Goal: Task Accomplishment & Management: Use online tool/utility

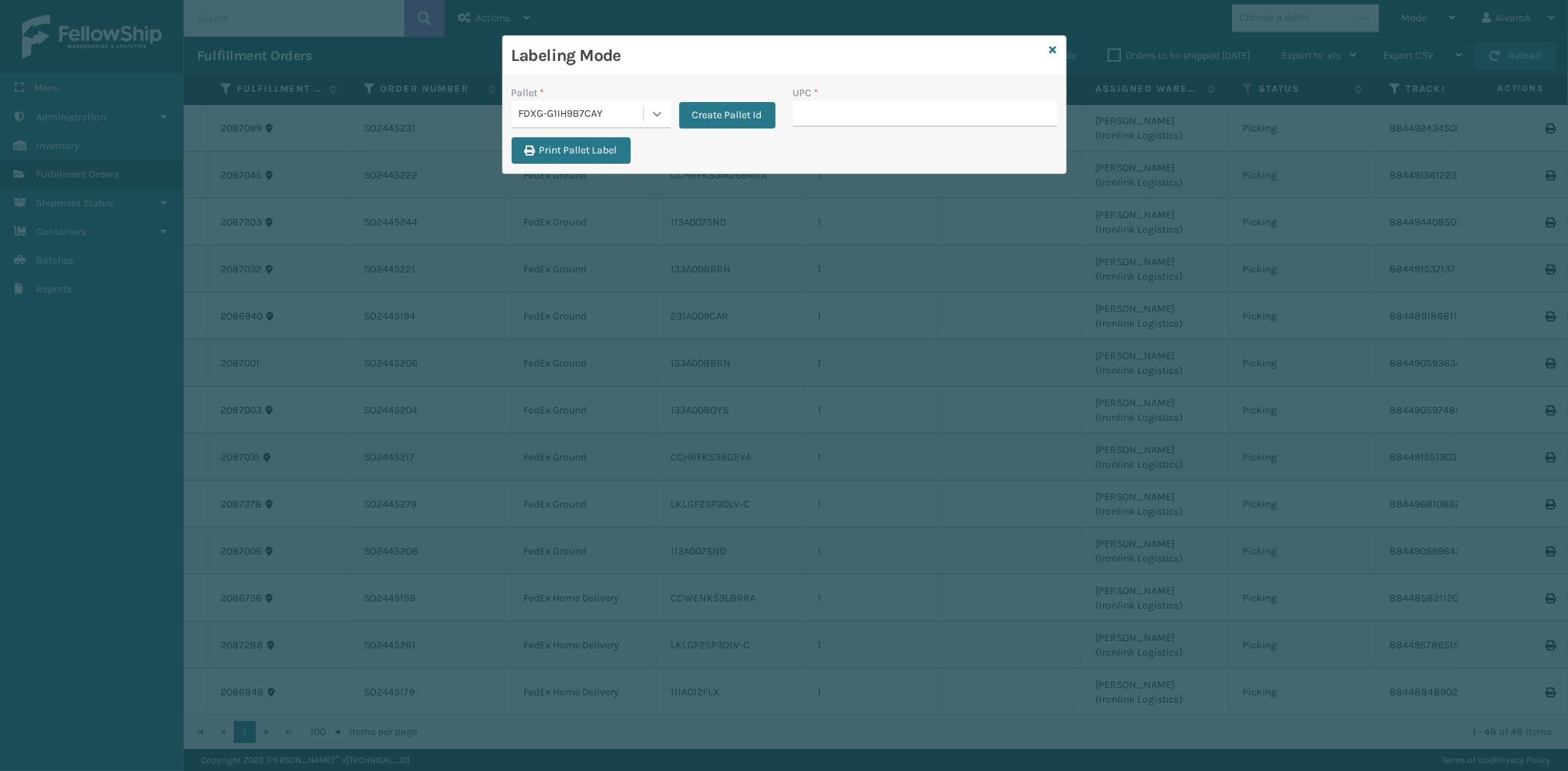
click at [662, 120] on icon at bounding box center [657, 114] width 15 height 15
click at [606, 207] on div "FDXG-G1IH9B7CAY" at bounding box center [590, 205] width 158 height 27
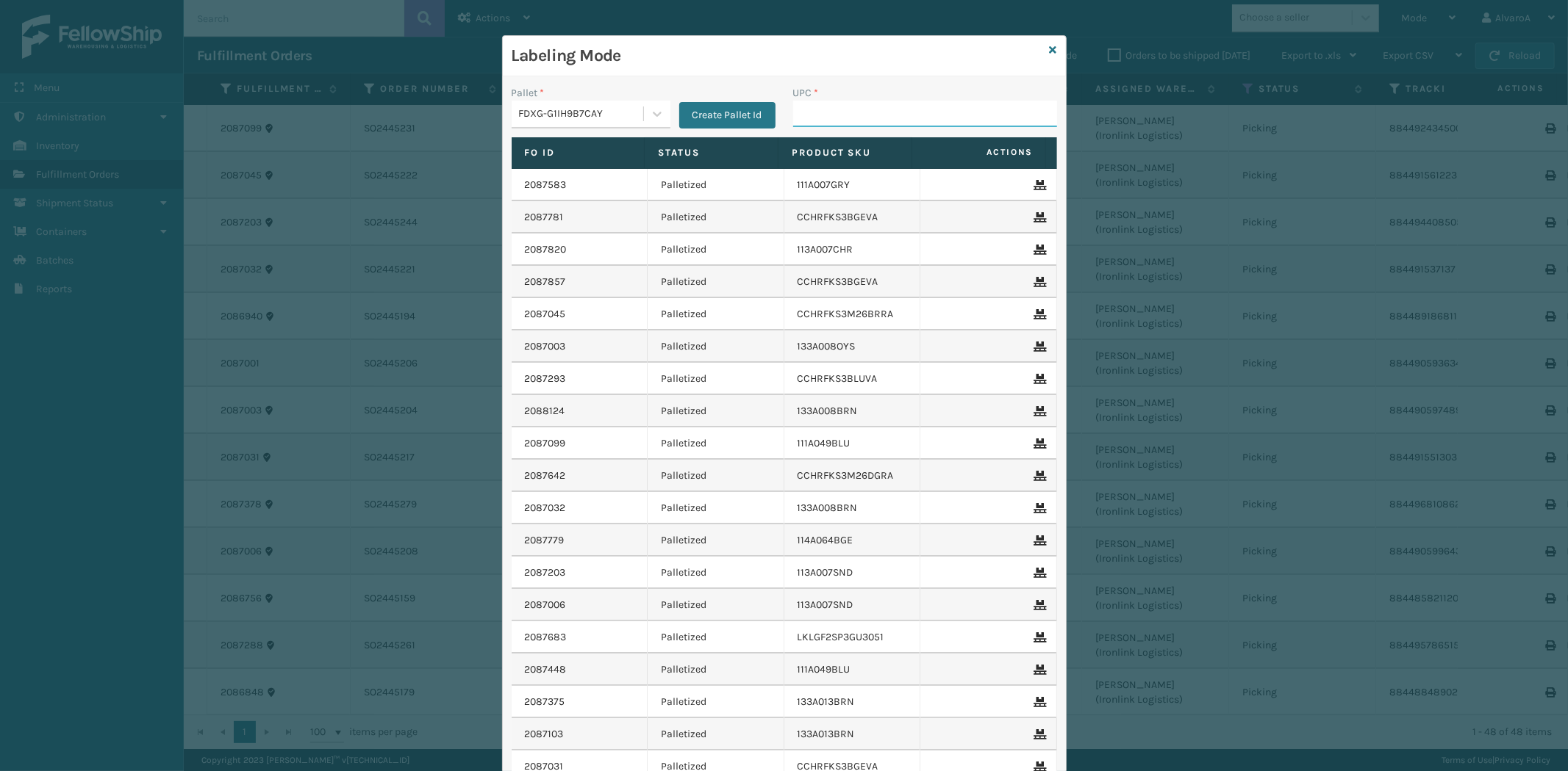
click at [840, 121] on input "UPC *" at bounding box center [925, 114] width 264 height 27
type input "231A009CAR"
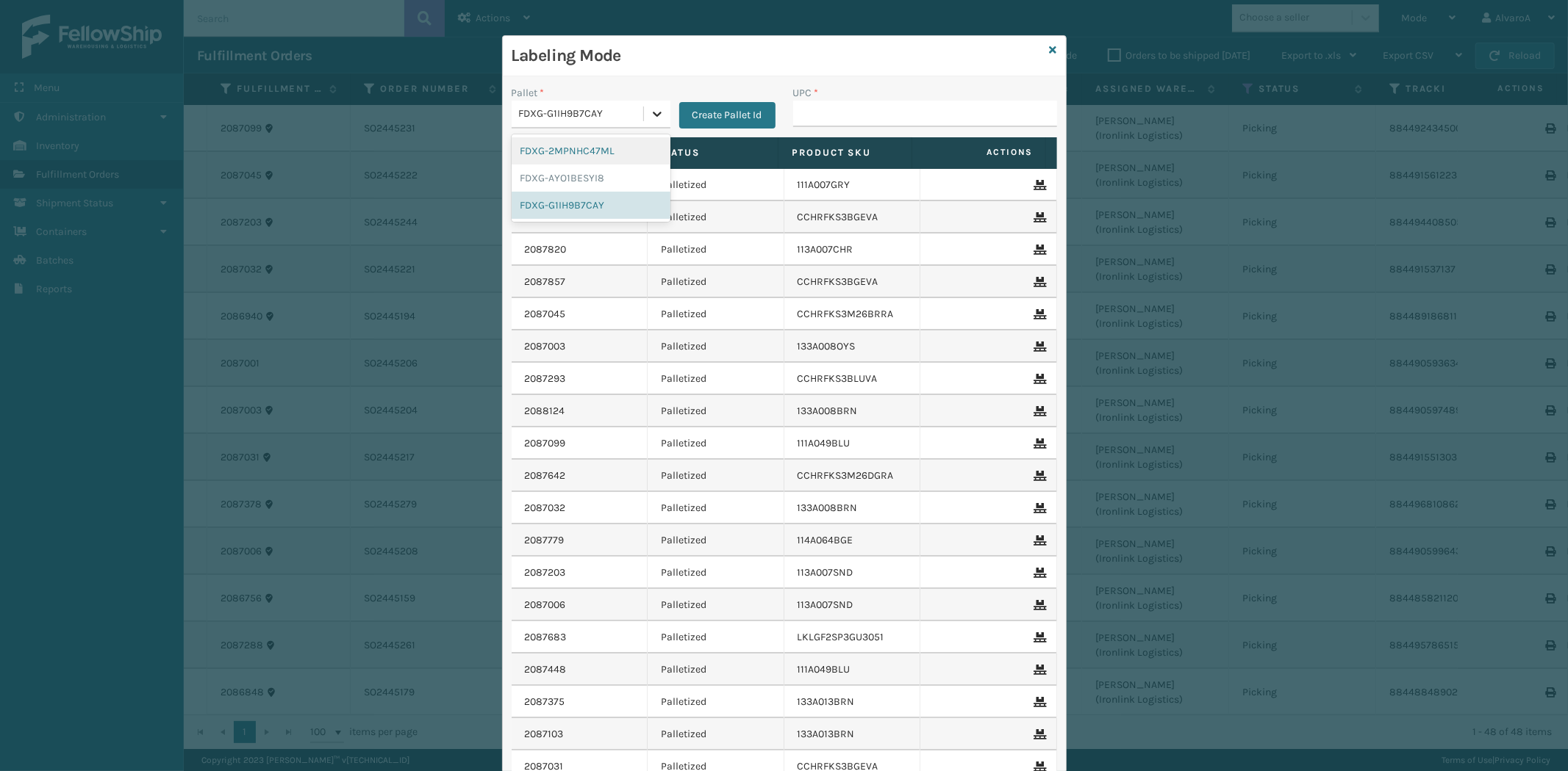
click at [650, 109] on icon at bounding box center [657, 114] width 15 height 15
click at [590, 199] on div "FDXG-G1IH9B7CAY" at bounding box center [590, 205] width 158 height 27
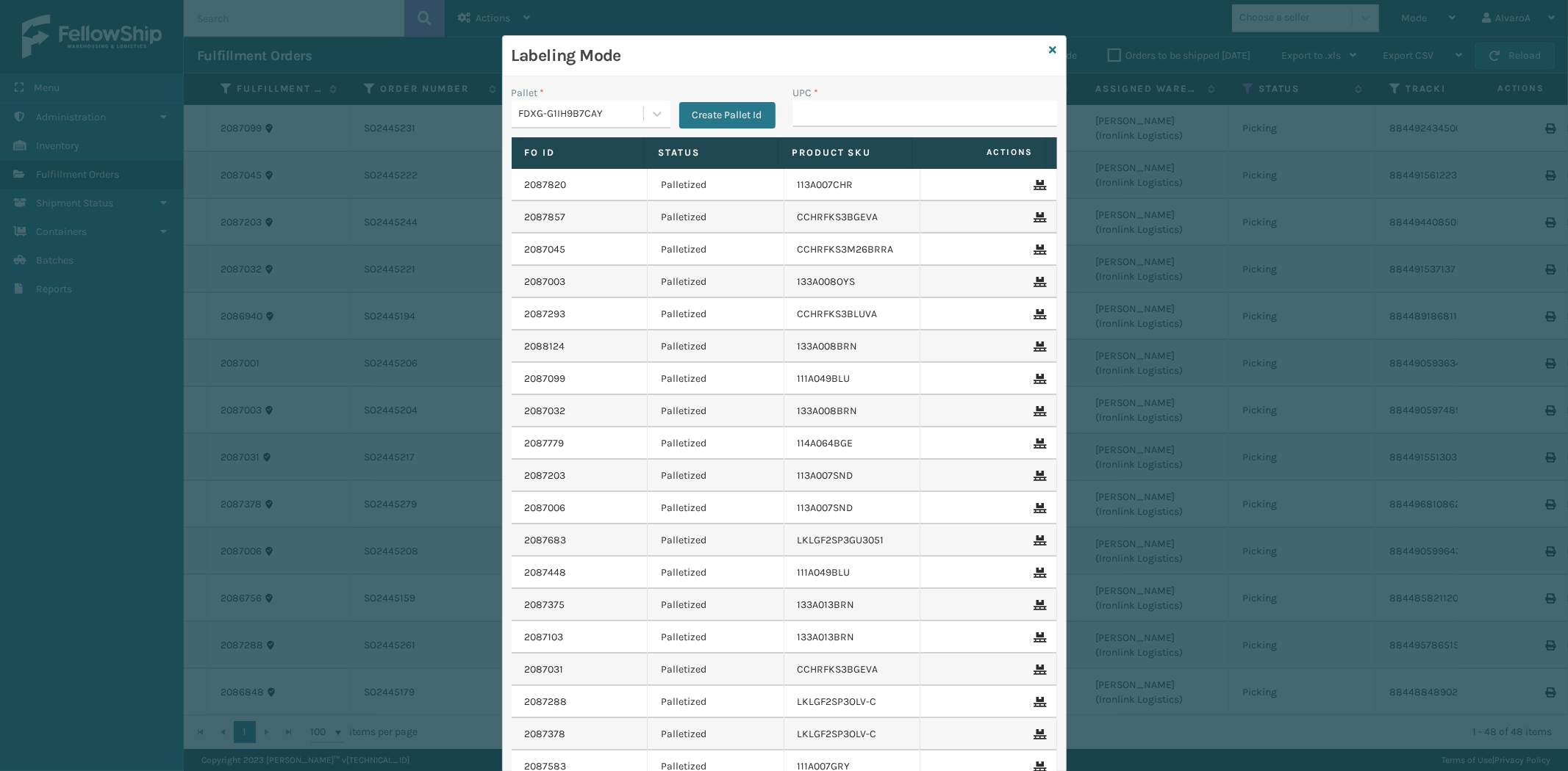
scroll to position [195, 0]
click at [847, 112] on input "UPC *" at bounding box center [925, 114] width 264 height 27
type input "231A009CAR"
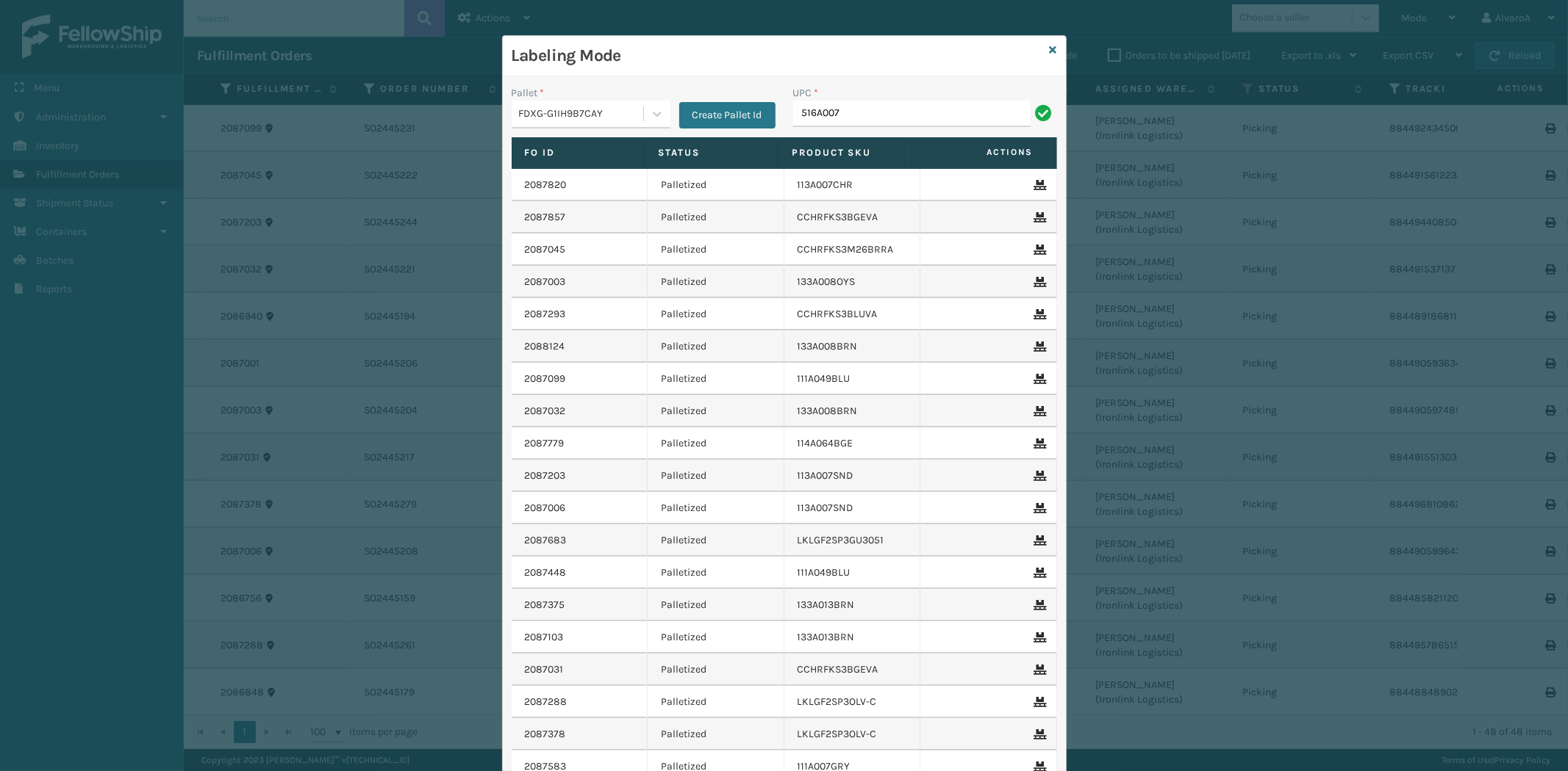
type input "516A007GRN"
type input "SC-CRYS3LU2001"
click at [1049, 49] on icon at bounding box center [1053, 50] width 7 height 10
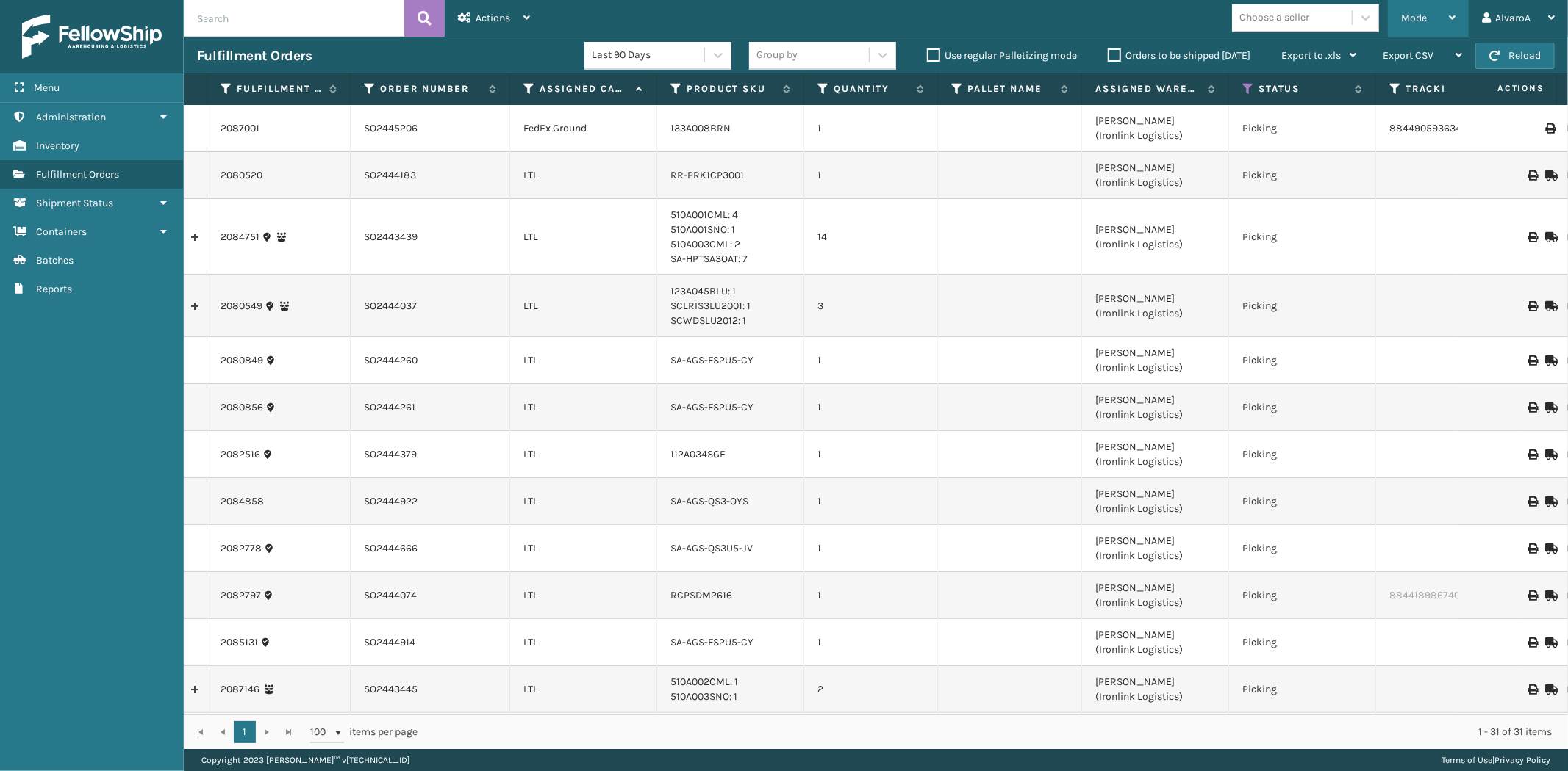
click at [1428, 27] on div "Mode" at bounding box center [1428, 18] width 55 height 37
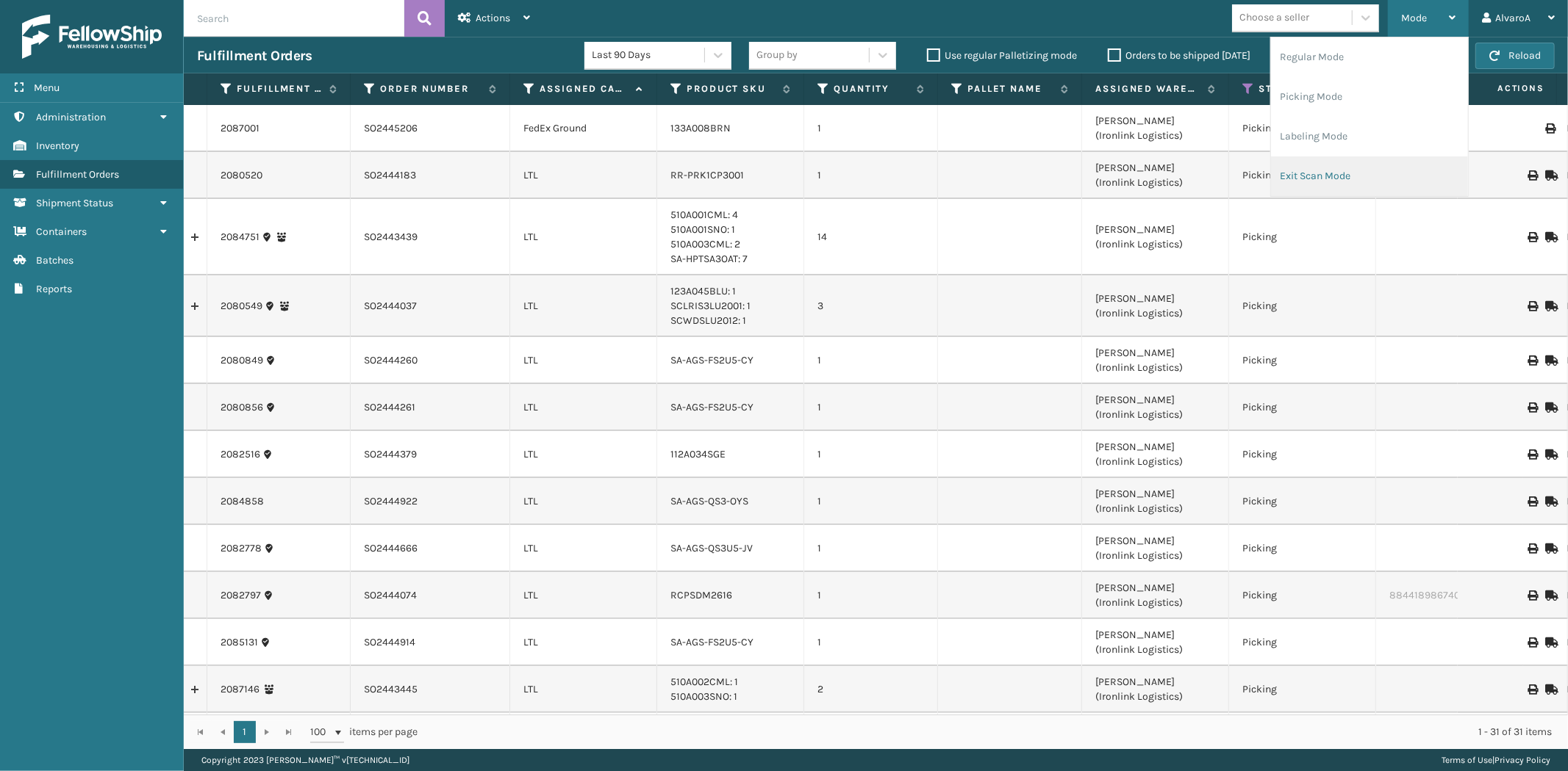
click at [1303, 166] on li "Exit Scan Mode" at bounding box center [1369, 176] width 197 height 40
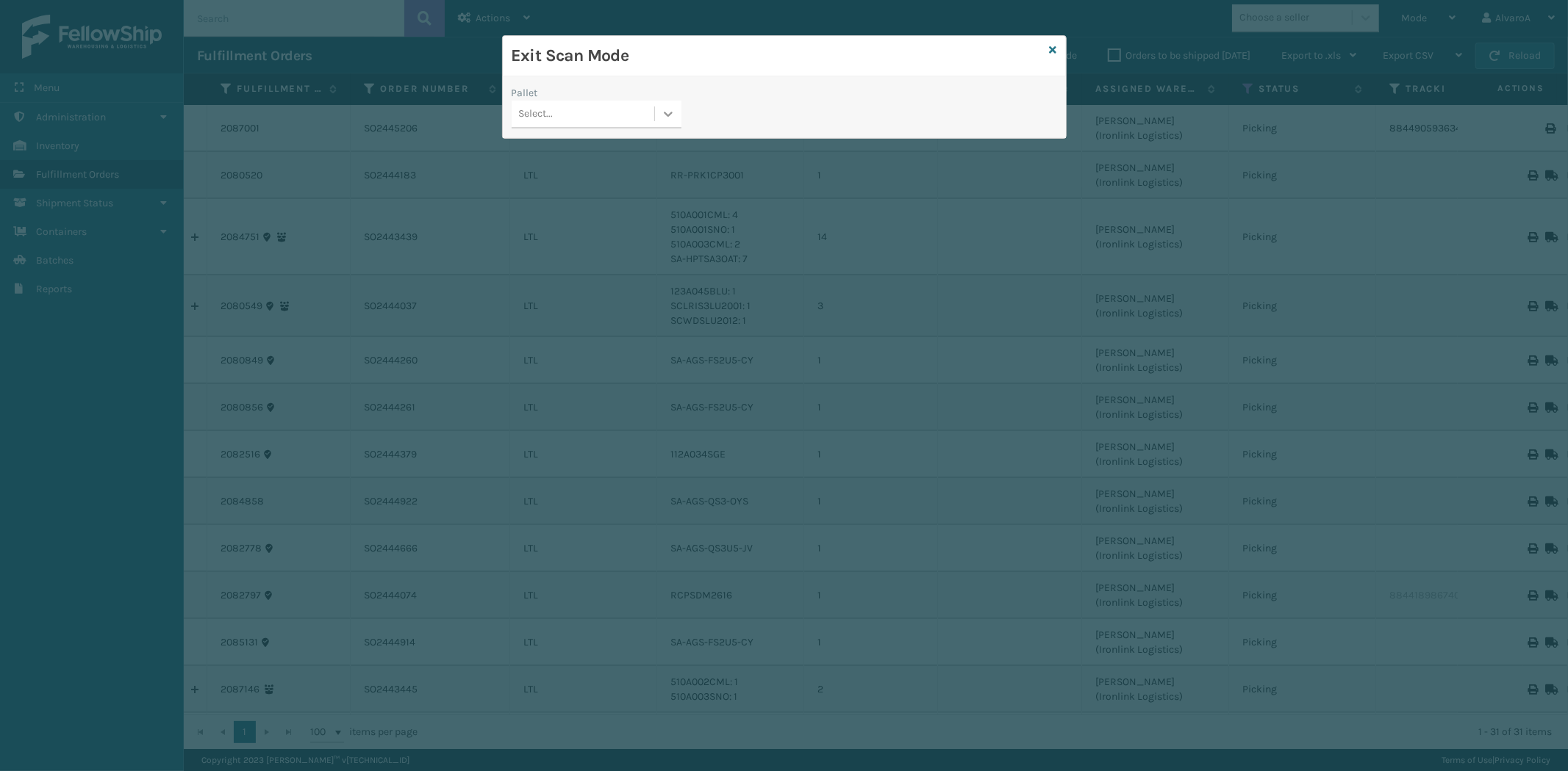
click at [666, 126] on div at bounding box center [668, 114] width 27 height 27
drag, startPoint x: 569, startPoint y: 208, endPoint x: 648, endPoint y: 173, distance: 86.4
click at [570, 208] on div "FDXG-G1IH9B7CAY" at bounding box center [596, 205] width 169 height 27
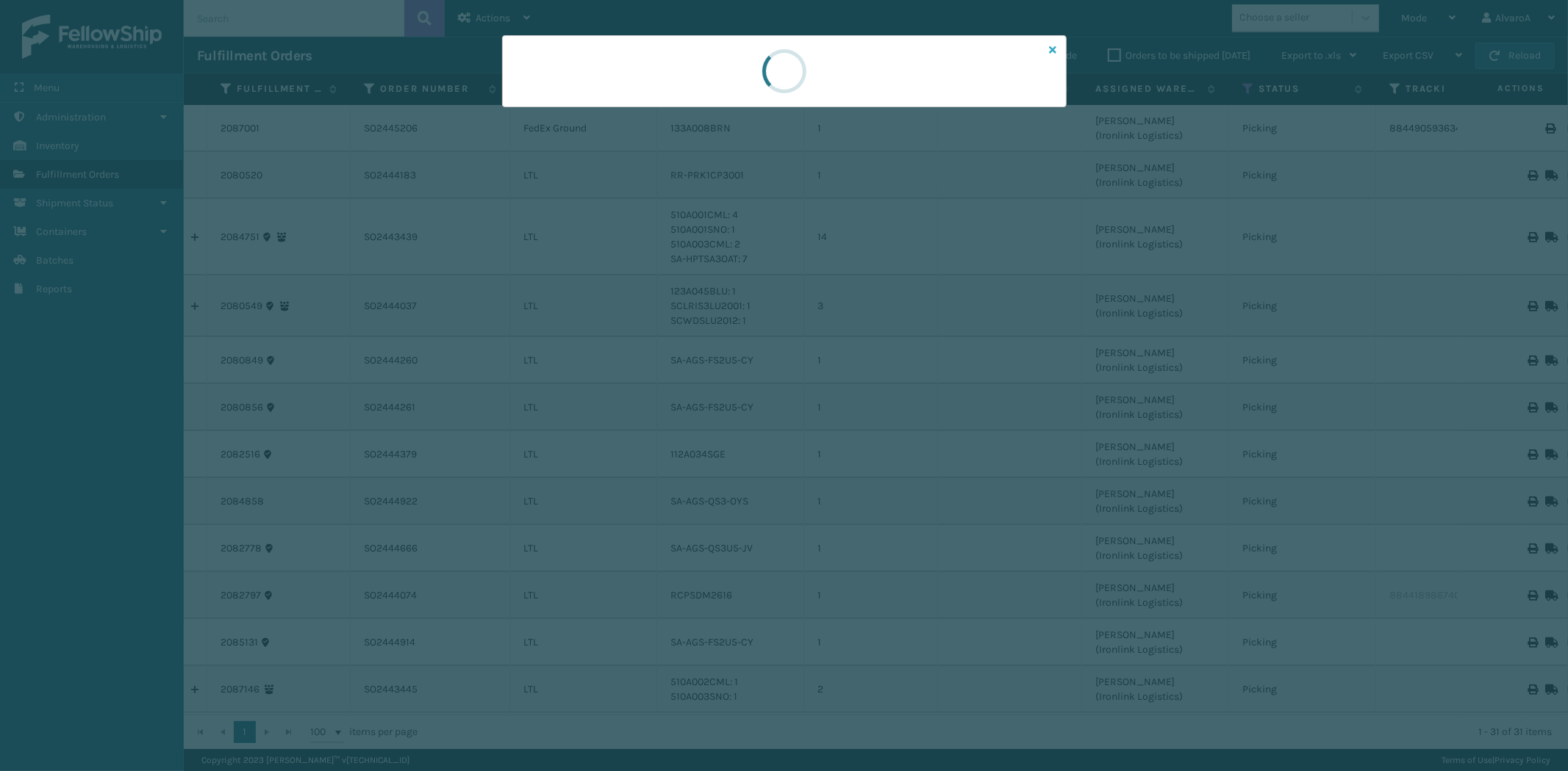
click at [1051, 52] on icon at bounding box center [1053, 50] width 7 height 10
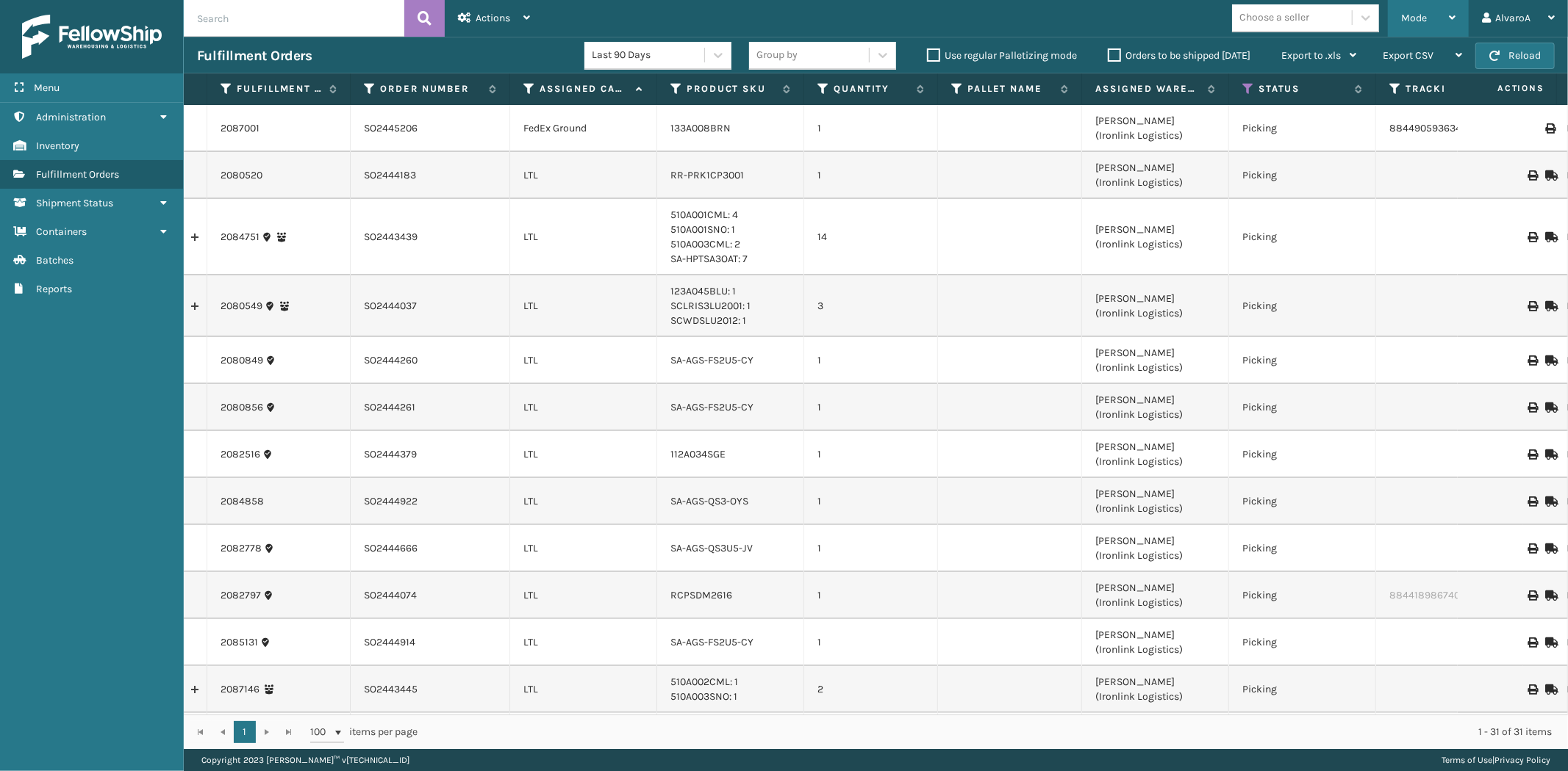
click at [1409, 20] on span "Mode" at bounding box center [1413, 18] width 26 height 13
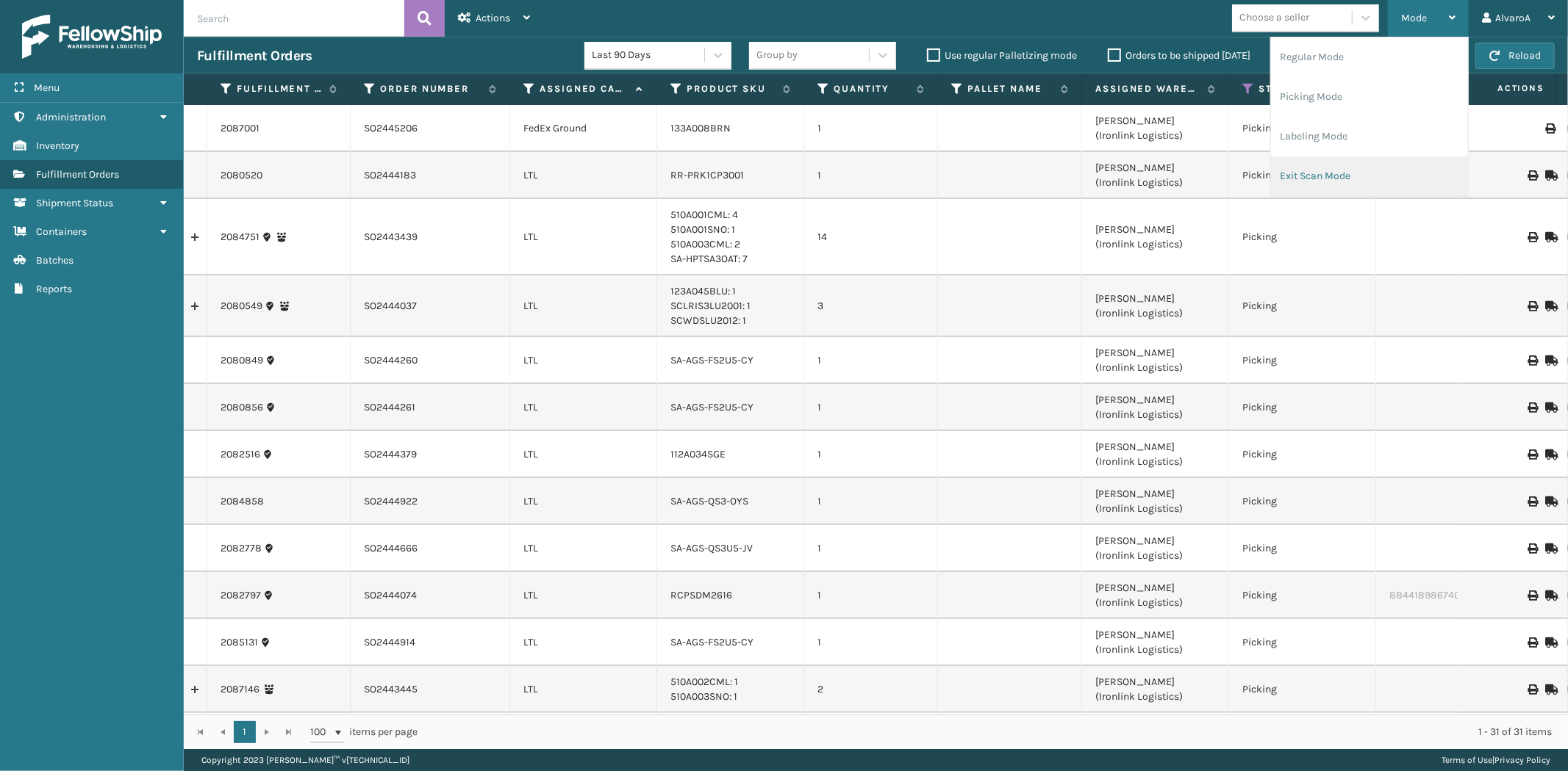
click at [1311, 181] on li "Exit Scan Mode" at bounding box center [1369, 176] width 197 height 40
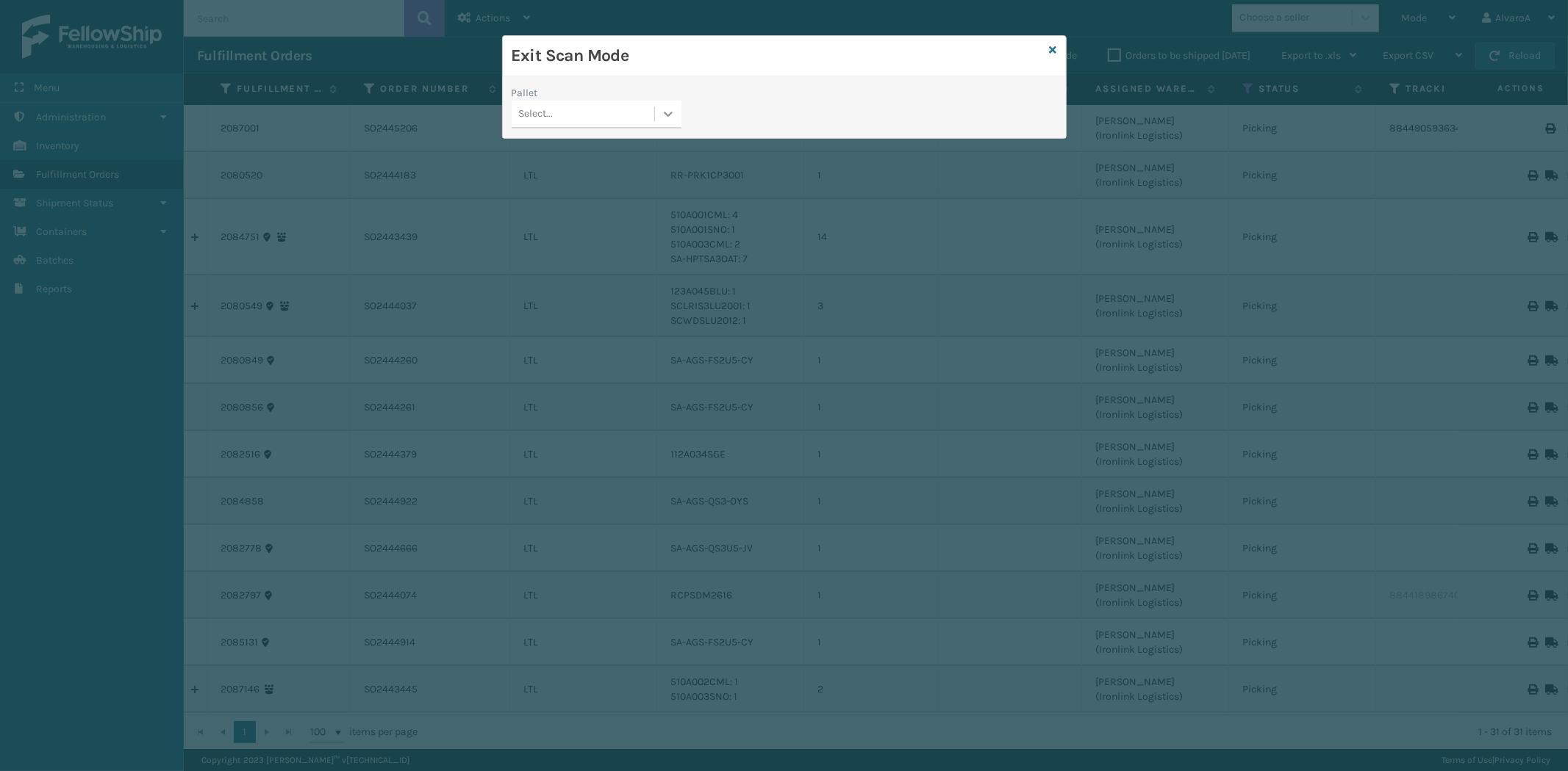
click at [671, 105] on div at bounding box center [668, 114] width 27 height 27
click at [1056, 46] on div "Exit Scan Mode" at bounding box center [784, 56] width 563 height 41
click at [1055, 47] on icon at bounding box center [1053, 50] width 7 height 10
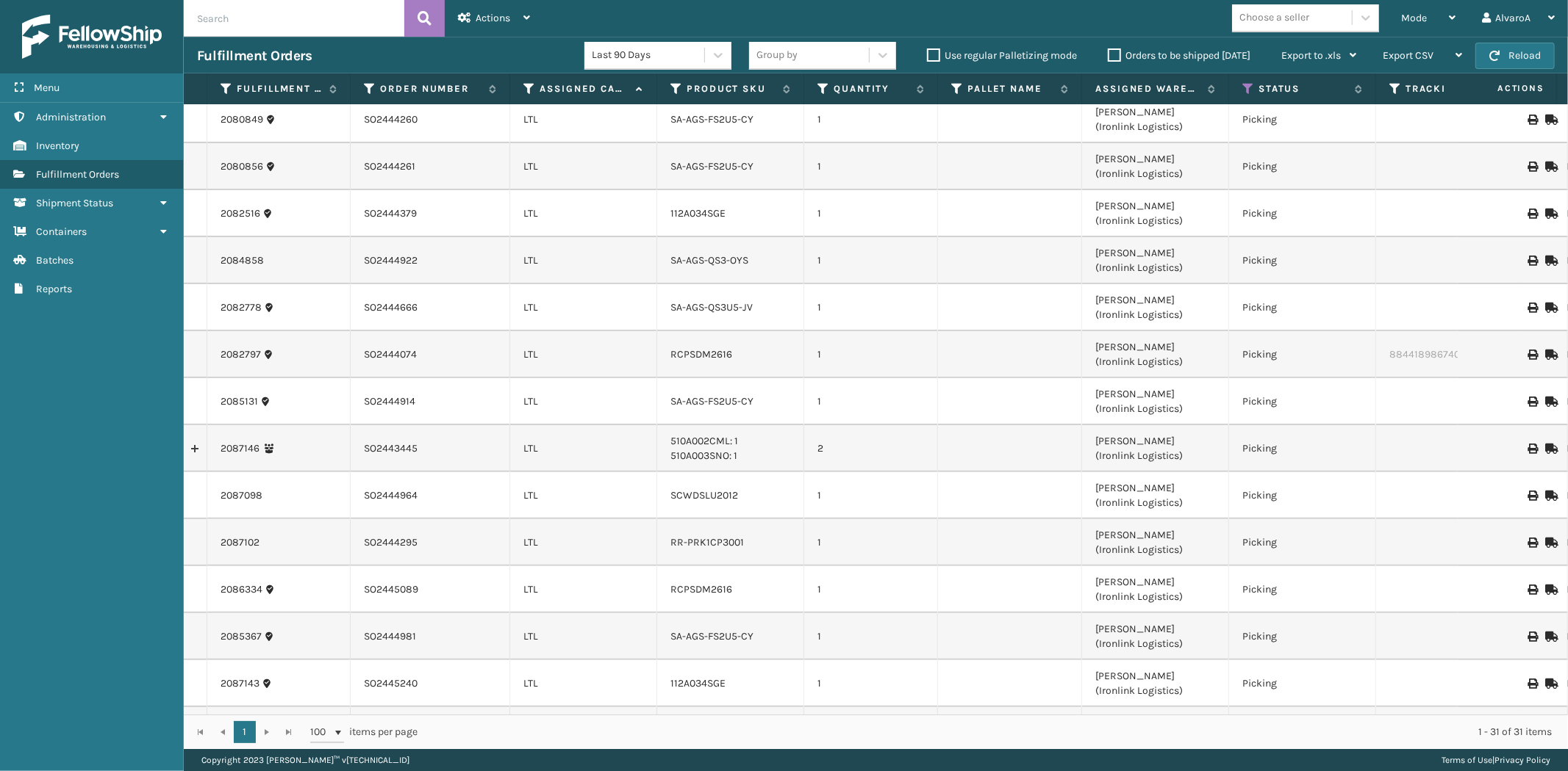
scroll to position [408, 0]
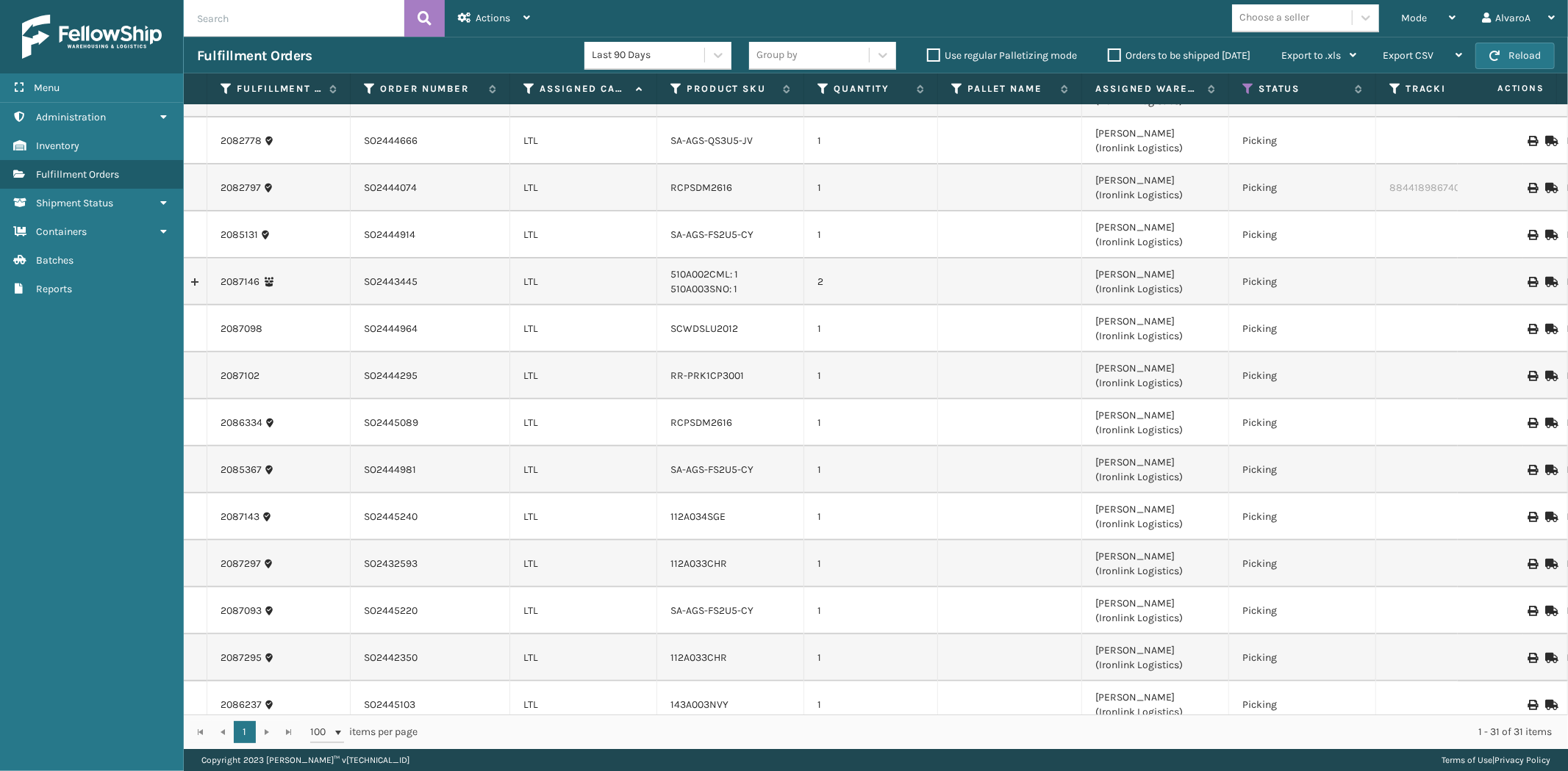
click at [1121, 66] on div "Last 90 Days Group by Use regular Palletizing mode Orders to be shipped [DATE] …" at bounding box center [976, 56] width 785 height 37
click at [1121, 64] on div "Orders to be shipped [DATE]" at bounding box center [1180, 56] width 173 height 18
click at [1121, 57] on label "Orders to be shipped [DATE]" at bounding box center [1179, 55] width 143 height 13
click at [1108, 57] on input "Orders to be shipped [DATE]" at bounding box center [1107, 52] width 1 height 10
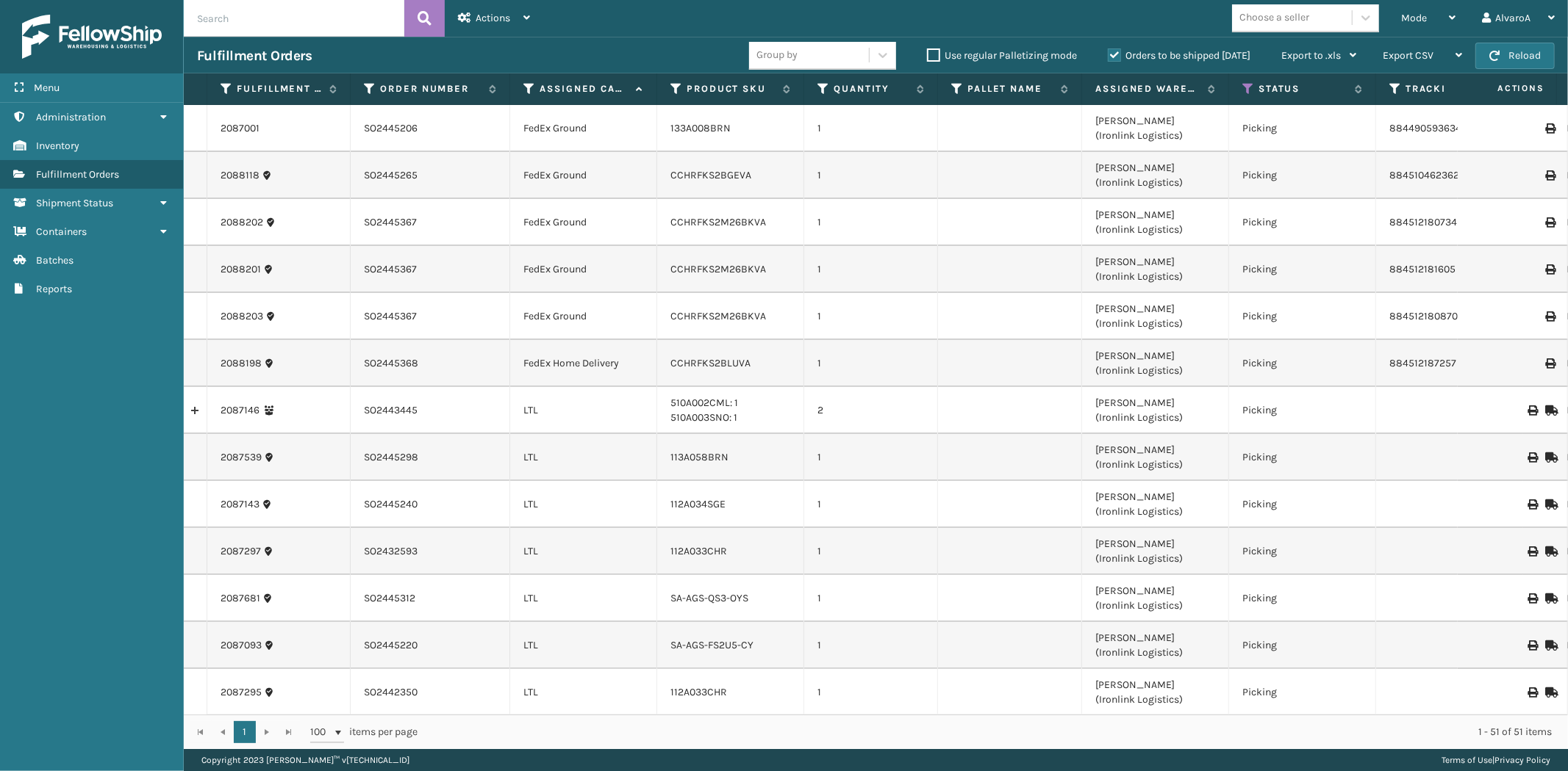
click at [1121, 52] on label "Orders to be shipped [DATE]" at bounding box center [1179, 55] width 143 height 13
click at [1108, 52] on input "Orders to be shipped [DATE]" at bounding box center [1107, 52] width 1 height 10
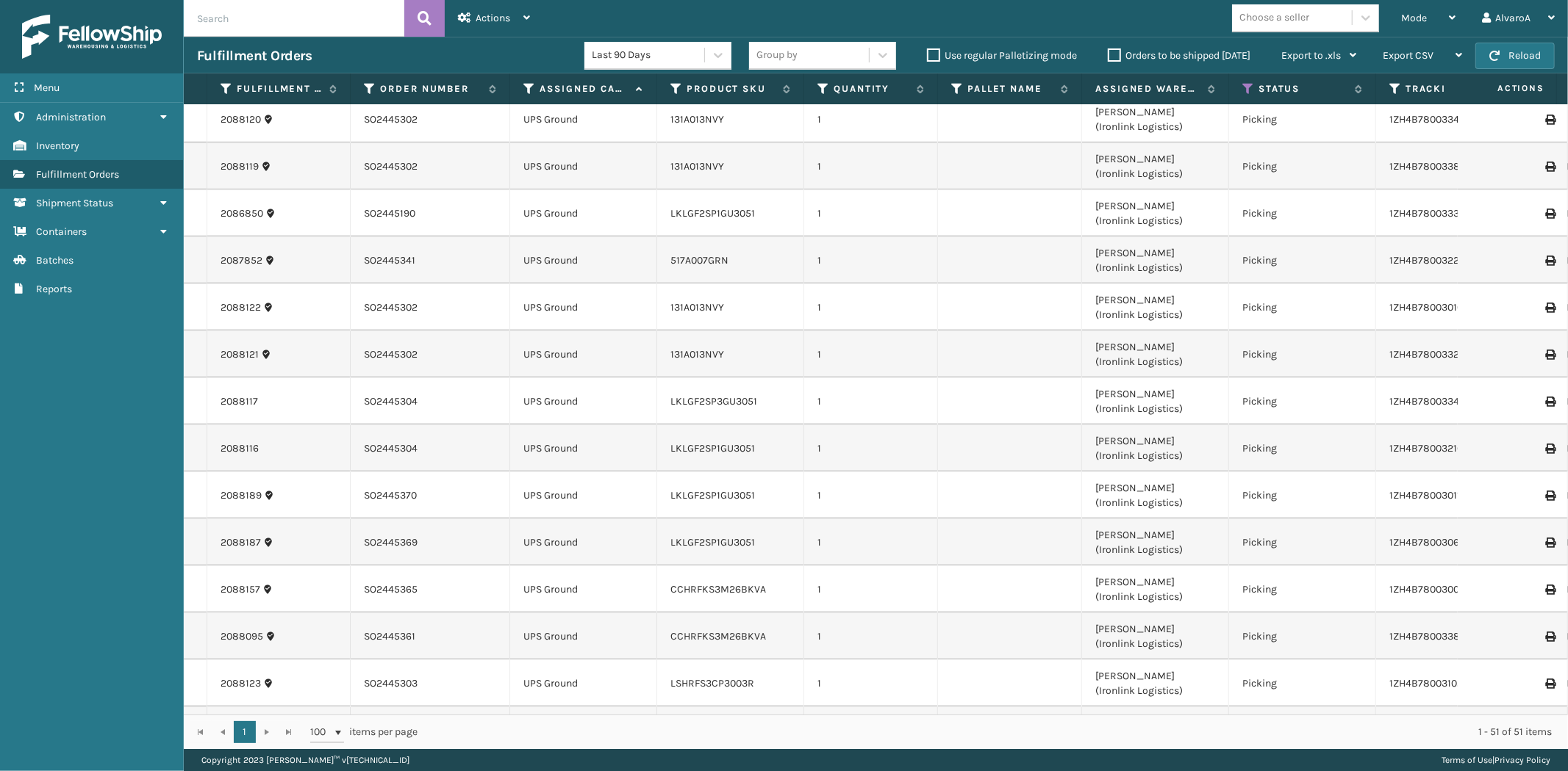
scroll to position [1647, 0]
